Goal: Task Accomplishment & Management: Manage account settings

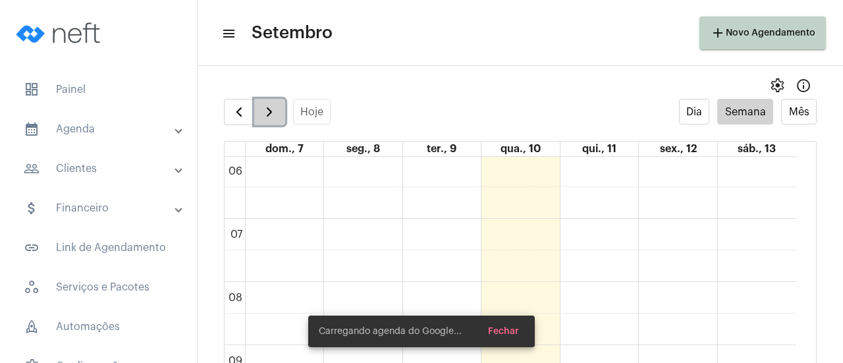
click at [271, 114] on span "button" at bounding box center [269, 112] width 16 height 16
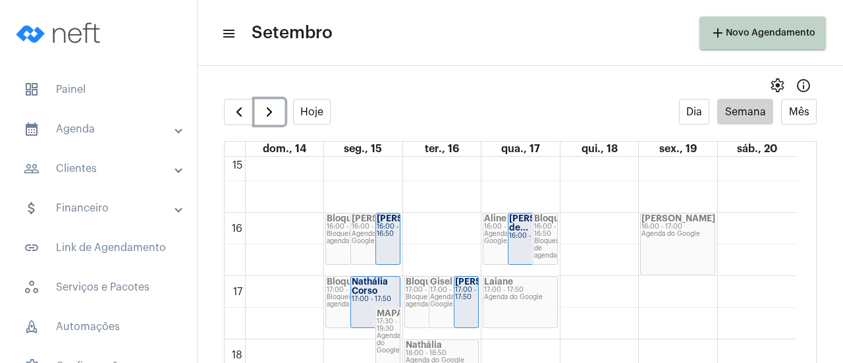
scroll to position [973, 0]
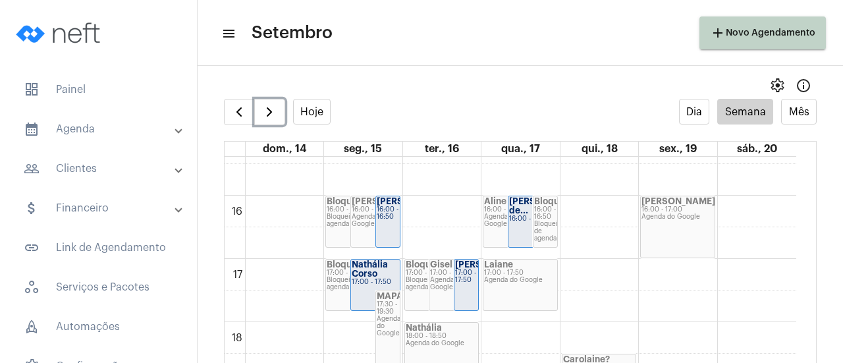
click at [362, 265] on strong "Nathália Corso" at bounding box center [370, 269] width 36 height 18
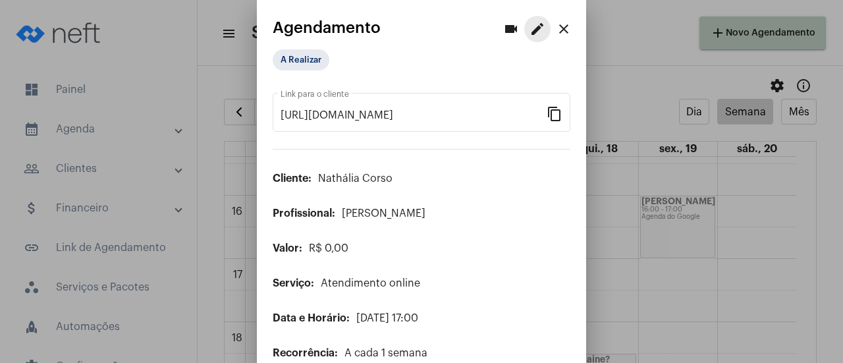
click at [530, 36] on mat-icon "edit" at bounding box center [538, 29] width 16 height 16
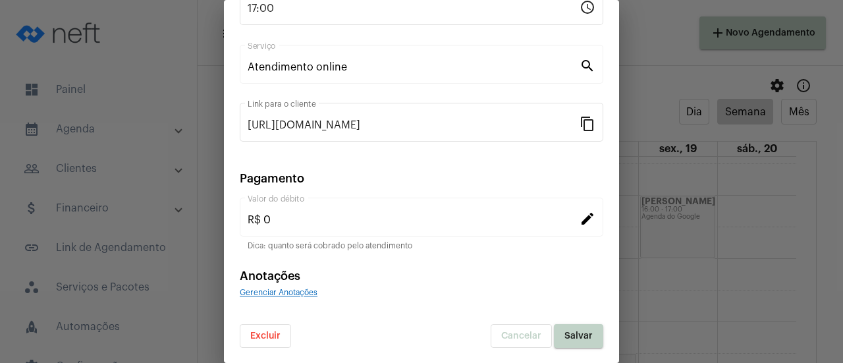
scroll to position [205, 0]
click at [273, 333] on span "Excluir" at bounding box center [265, 335] width 30 height 9
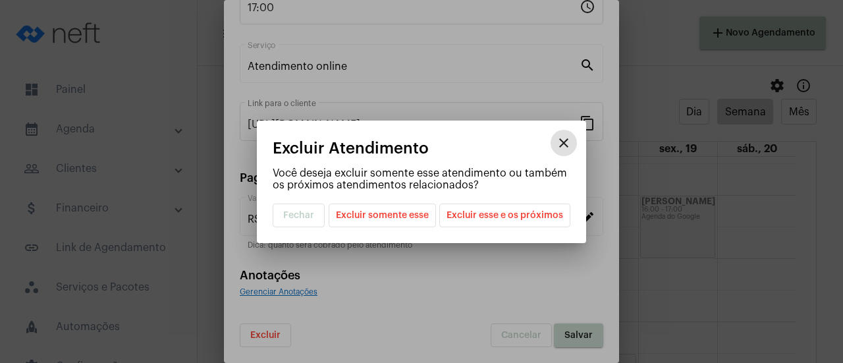
click at [523, 217] on span "Excluir esse e os próximos" at bounding box center [505, 215] width 117 height 22
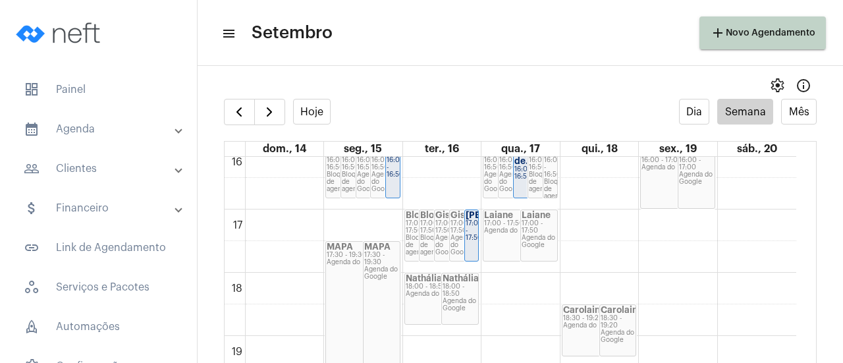
scroll to position [1039, 0]
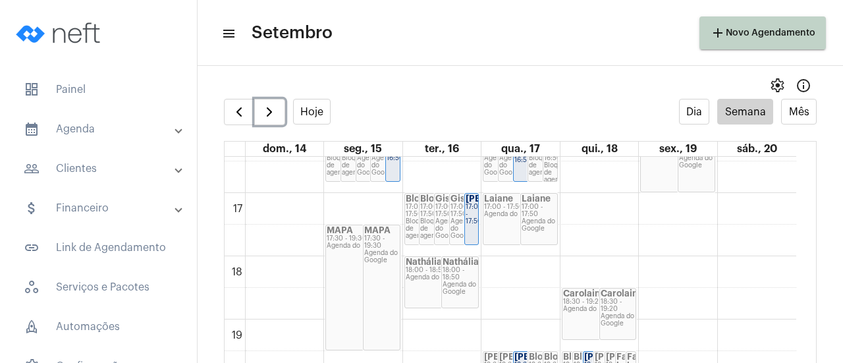
click at [454, 276] on div "18:00 - 18:50" at bounding box center [460, 274] width 35 height 14
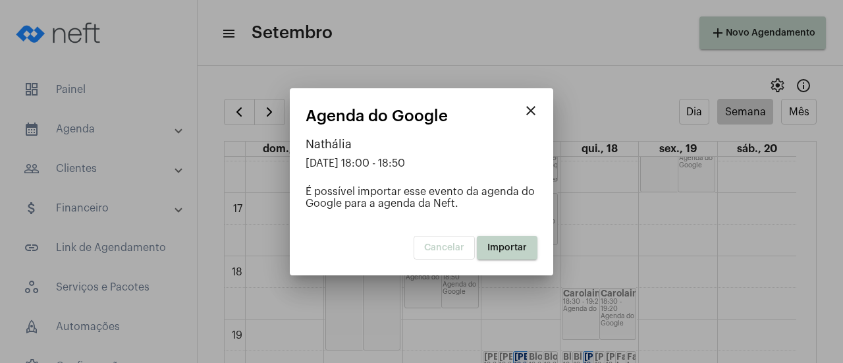
click at [512, 250] on span "Importar" at bounding box center [507, 247] width 40 height 9
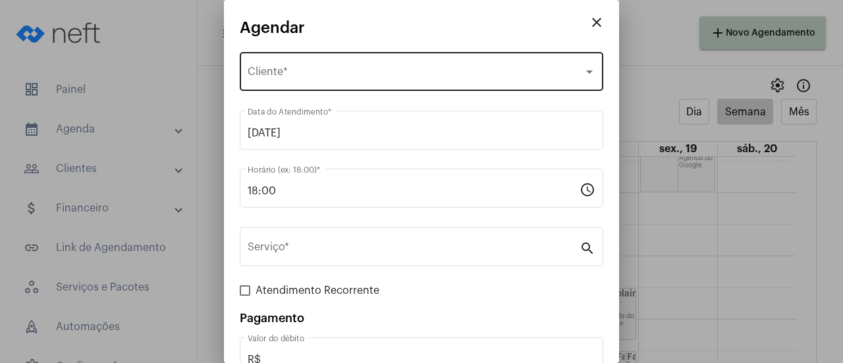
click at [284, 82] on div "Selecione o Cliente Cliente *" at bounding box center [422, 69] width 348 height 41
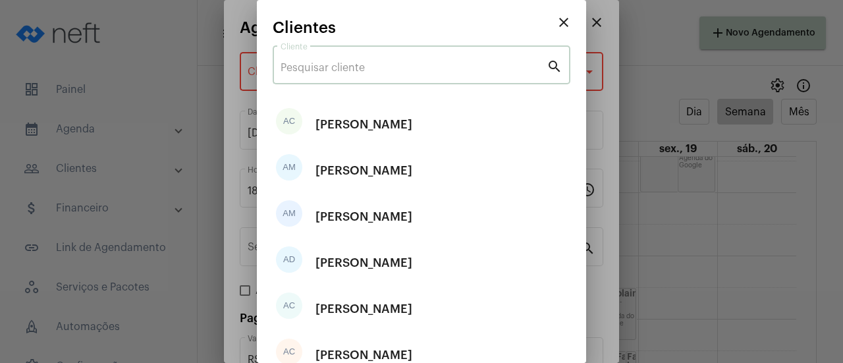
click at [310, 70] on input "Cliente" at bounding box center [414, 68] width 266 height 12
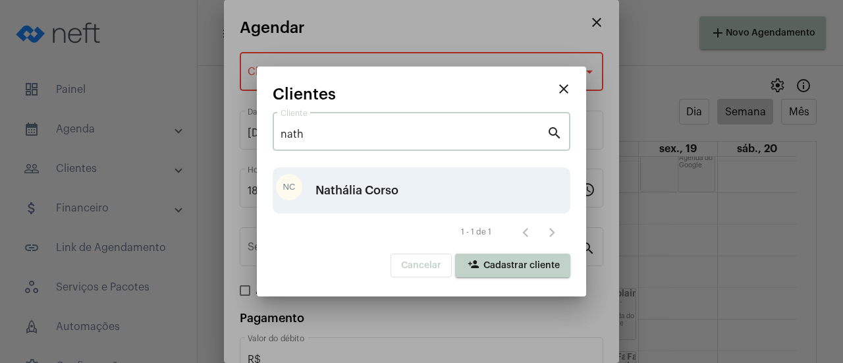
type input "nath"
click at [370, 194] on div "Nathália Corso" at bounding box center [356, 191] width 83 height 40
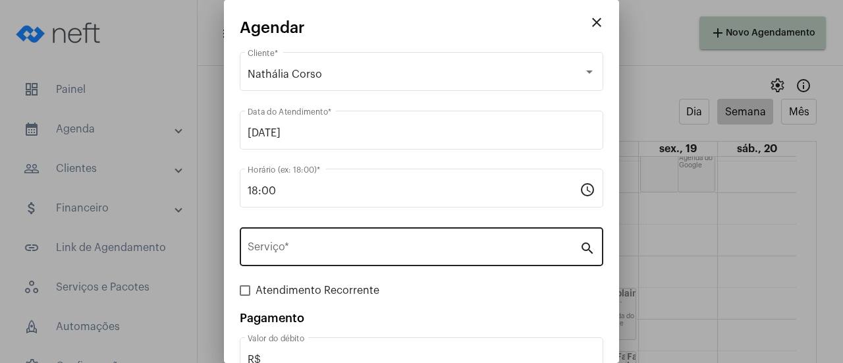
click at [305, 232] on div "Serviço *" at bounding box center [414, 245] width 332 height 41
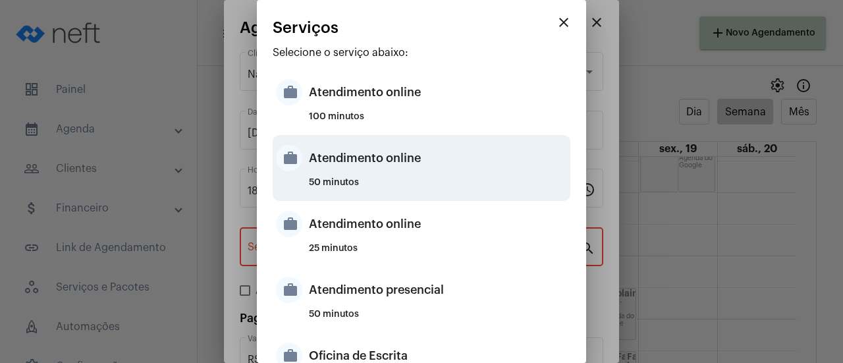
click at [344, 175] on div "Atendimento online" at bounding box center [438, 158] width 258 height 40
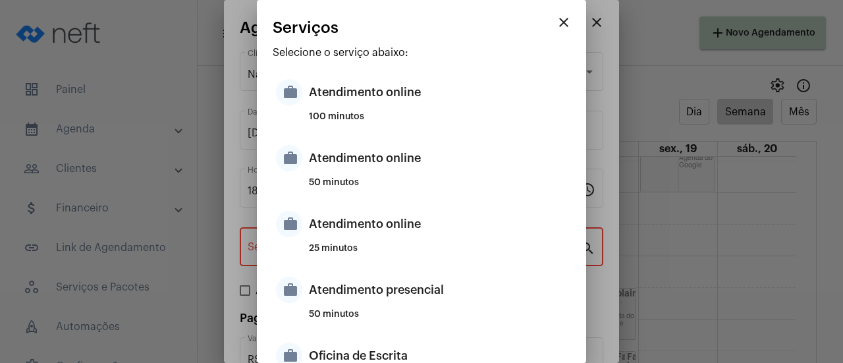
type input "Atendimento online"
type input "R$ 0"
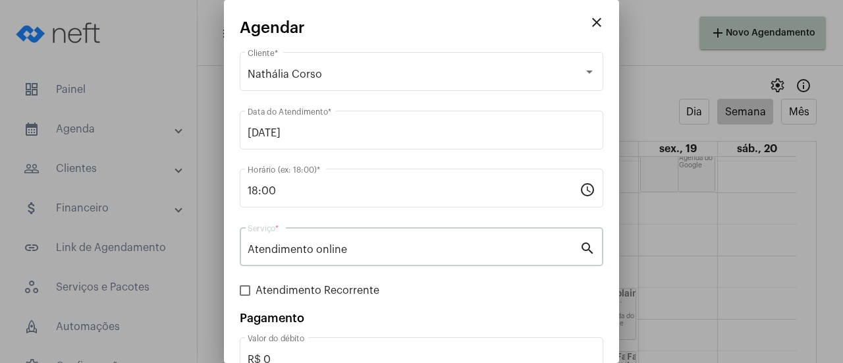
click at [281, 293] on span "Atendimento Recorrente" at bounding box center [318, 291] width 124 height 16
click at [245, 296] on input "Atendimento Recorrente" at bounding box center [244, 296] width 1 height 1
checkbox input "true"
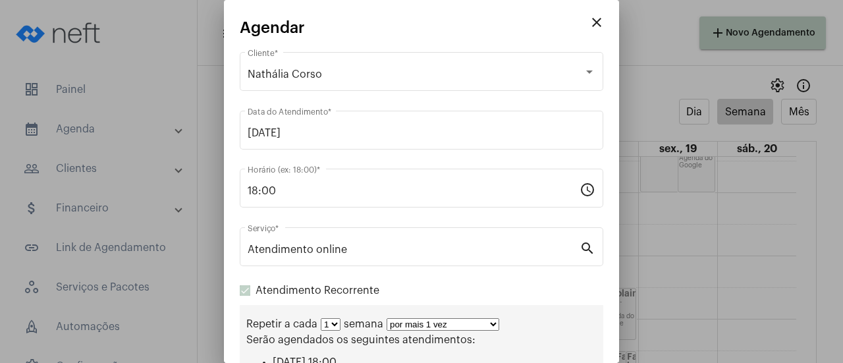
click at [412, 325] on select "por mais 1 vez por mais 2 vezes por mais 3 vezes por mais 4 vezes por mais 5 ve…" at bounding box center [443, 324] width 113 height 13
select select "10: 0"
click at [387, 319] on select "por mais 1 vez por mais 2 vezes por mais 3 vezes por mais 4 vezes por mais 5 ve…" at bounding box center [443, 324] width 113 height 13
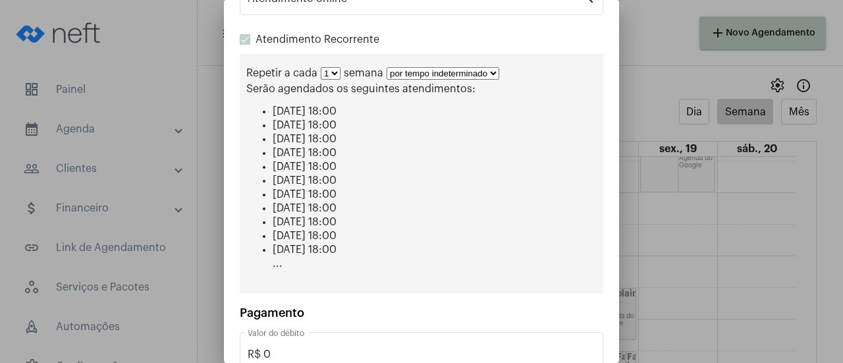
scroll to position [327, 0]
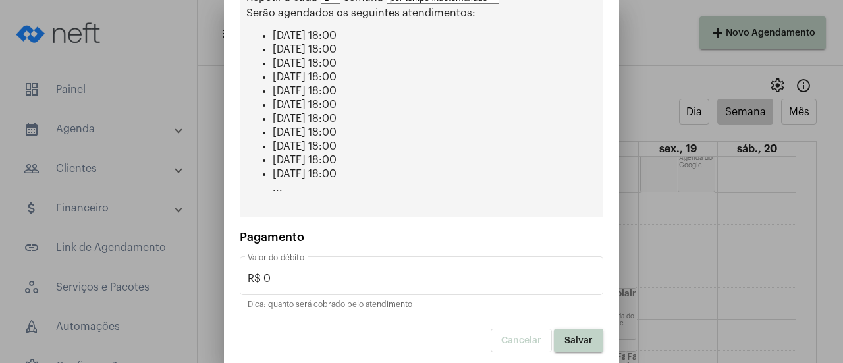
click at [561, 344] on button "Salvar" at bounding box center [578, 341] width 49 height 24
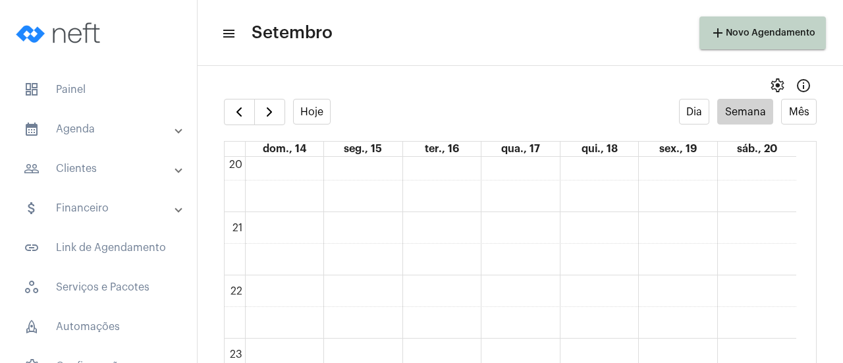
scroll to position [1284, 0]
